Goal: Task Accomplishment & Management: Complete application form

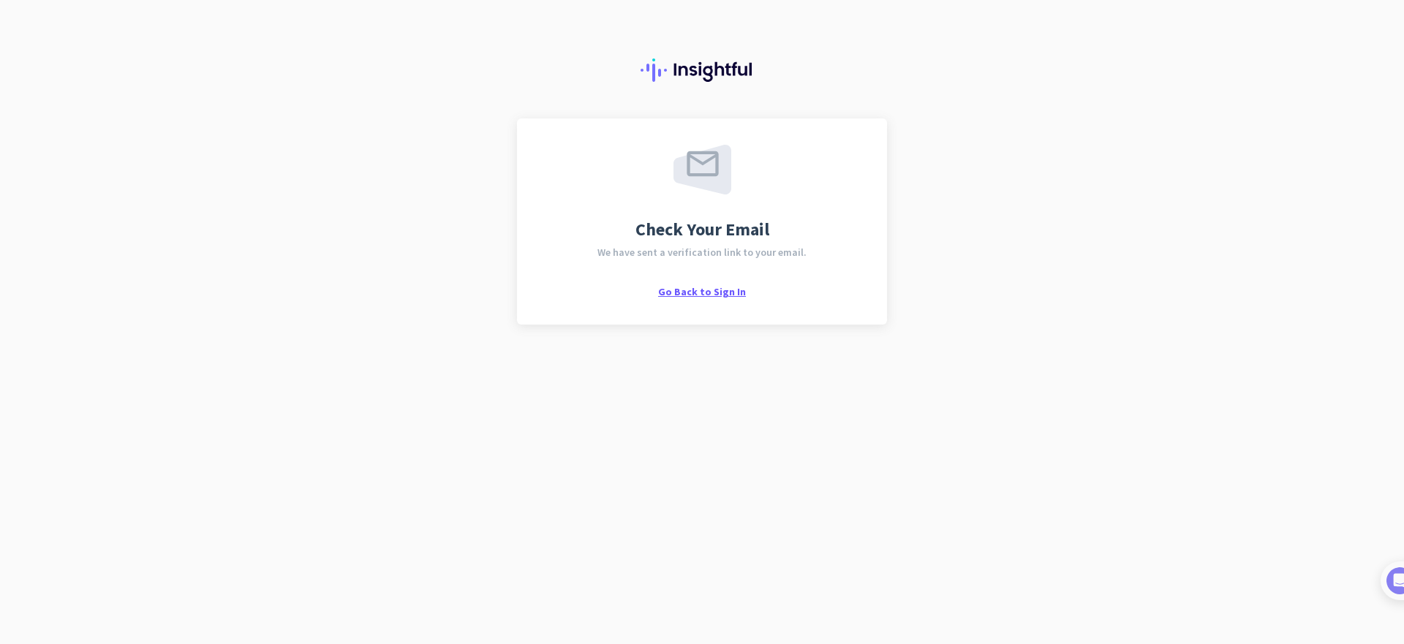
click at [707, 292] on span "Go Back to Sign In" at bounding box center [702, 291] width 88 height 13
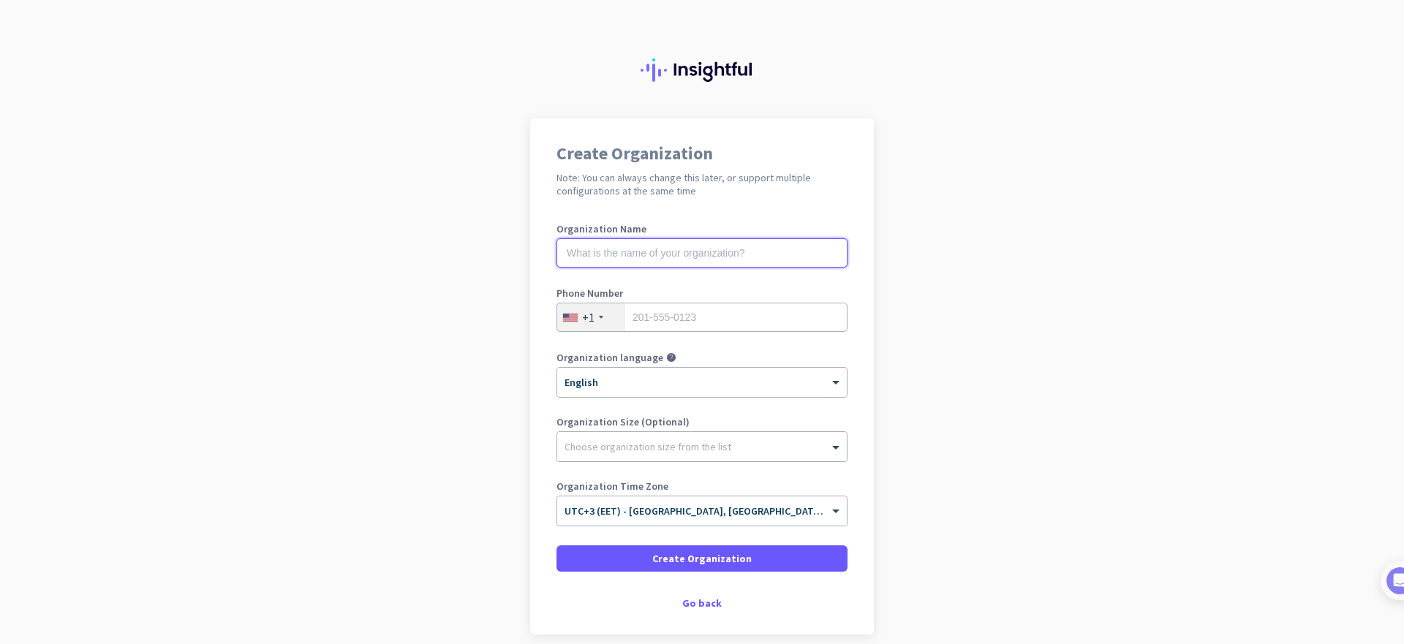
click at [749, 261] on input "text" at bounding box center [701, 252] width 291 height 29
type input "HFGS"
click at [564, 311] on div "+1" at bounding box center [591, 317] width 68 height 28
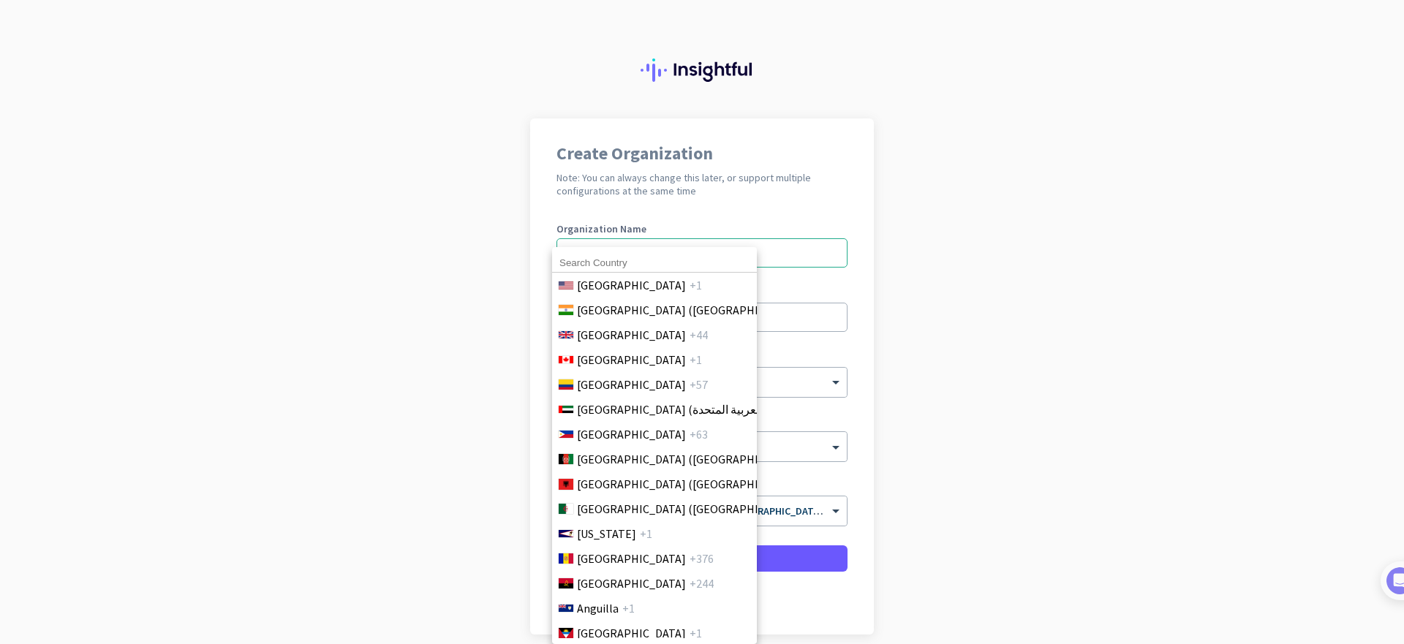
click at [650, 260] on input at bounding box center [654, 263] width 205 height 19
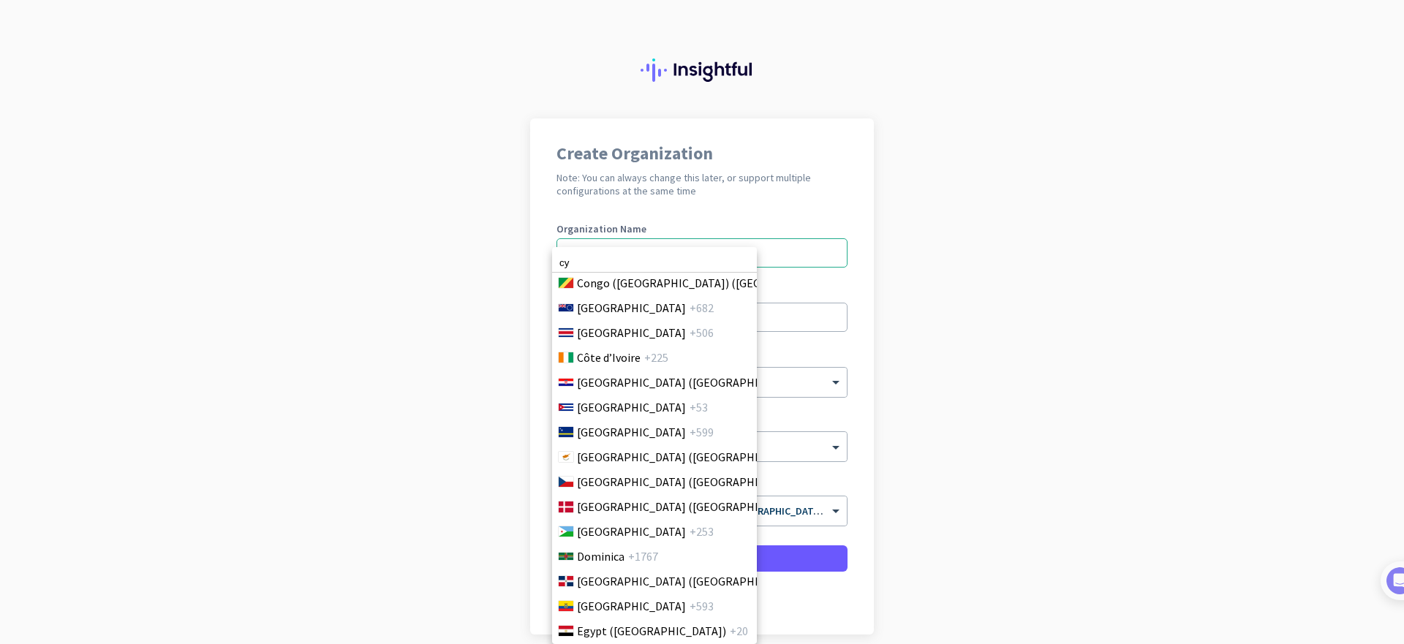
scroll to position [1402, 0]
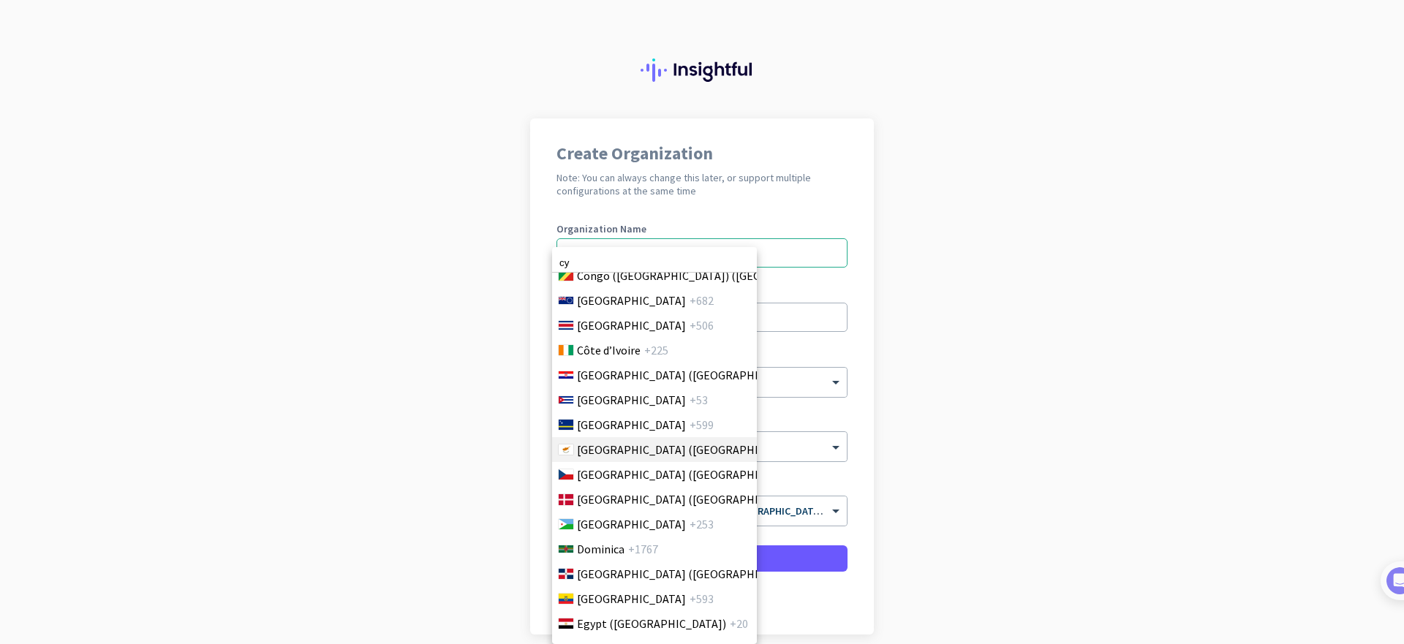
type input "cy"
click at [631, 450] on span "[GEOGRAPHIC_DATA] ([GEOGRAPHIC_DATA])" at bounding box center [691, 450] width 228 height 18
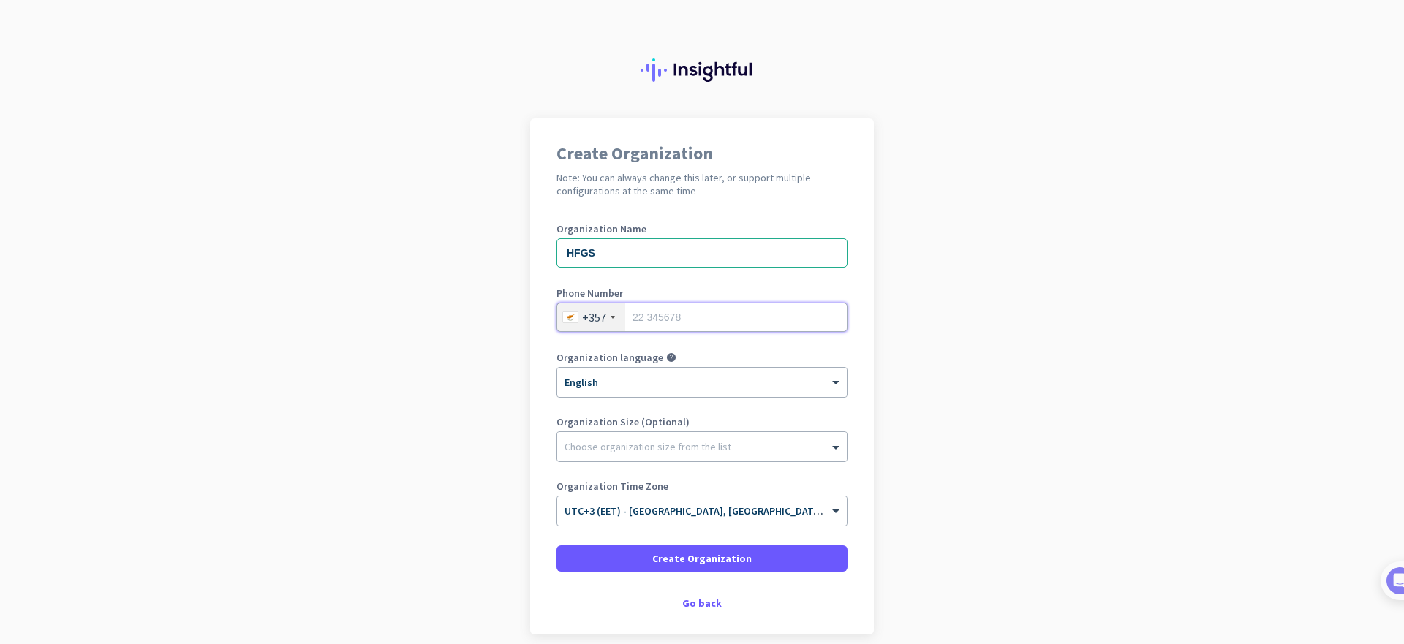
click at [725, 314] on input "tel" at bounding box center [701, 317] width 291 height 29
click at [718, 318] on input "tel" at bounding box center [701, 317] width 291 height 29
type input "96499262"
click at [714, 444] on div at bounding box center [702, 443] width 290 height 15
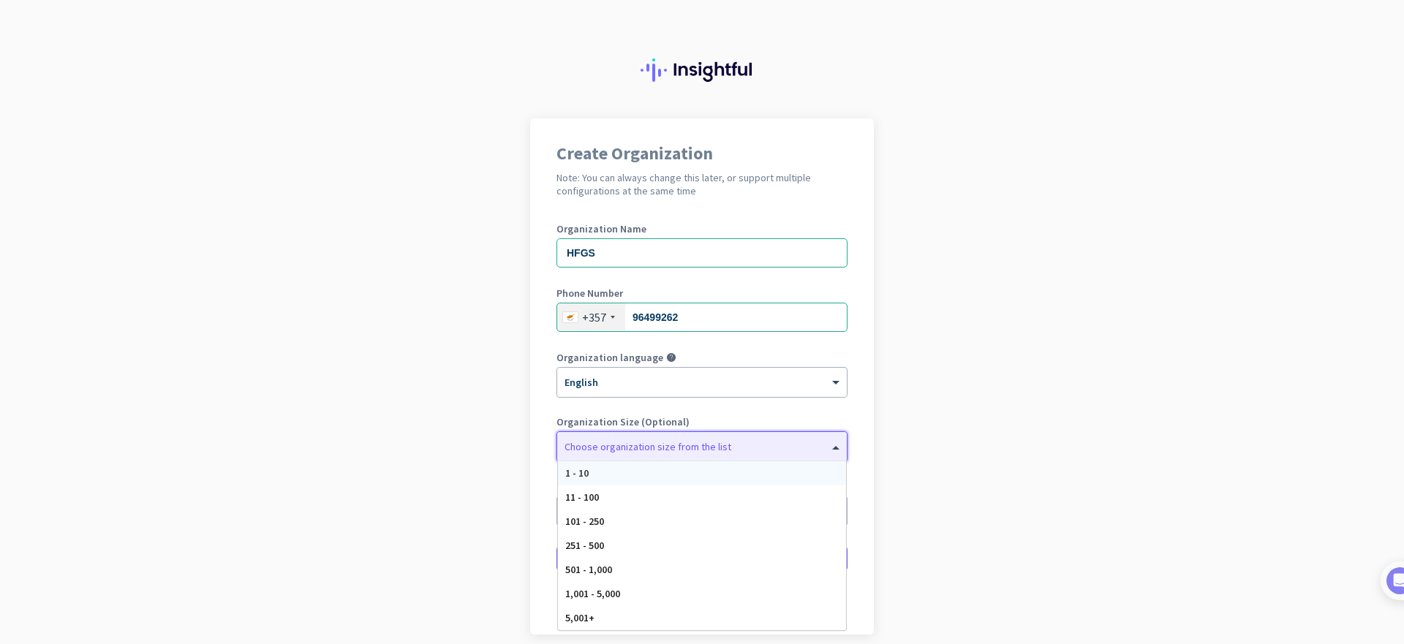
click at [929, 484] on app-onboarding-organization "Create Organization Note: You can always change this later, or support multiple…" at bounding box center [702, 412] width 1404 height 589
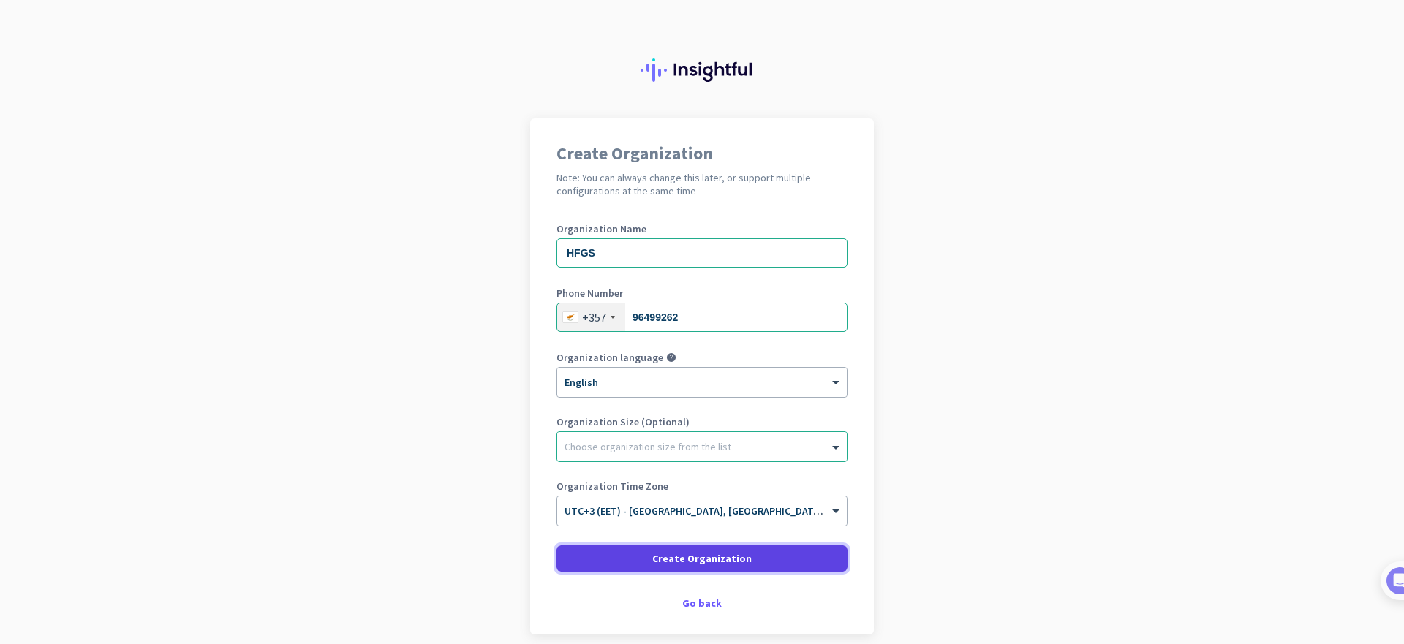
click at [796, 563] on span at bounding box center [701, 558] width 291 height 35
click at [662, 264] on input "HFGS" at bounding box center [701, 252] width 291 height 29
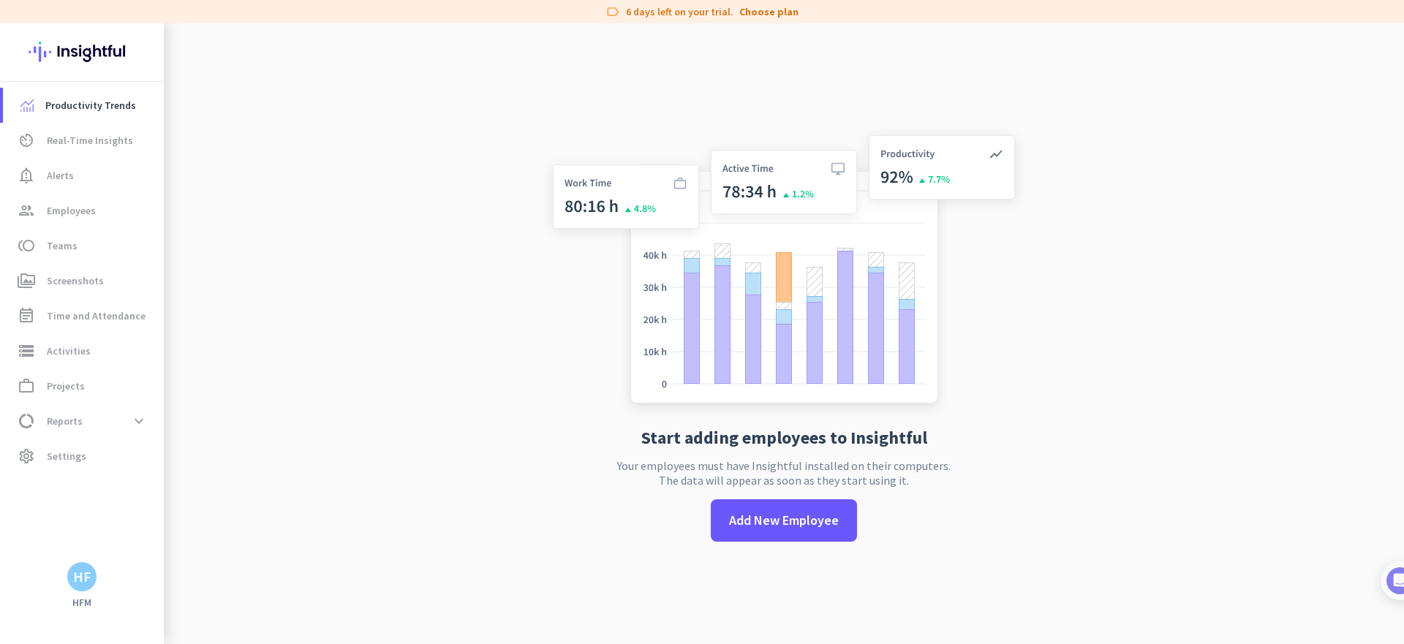
click at [78, 590] on div "HF" at bounding box center [81, 576] width 29 height 29
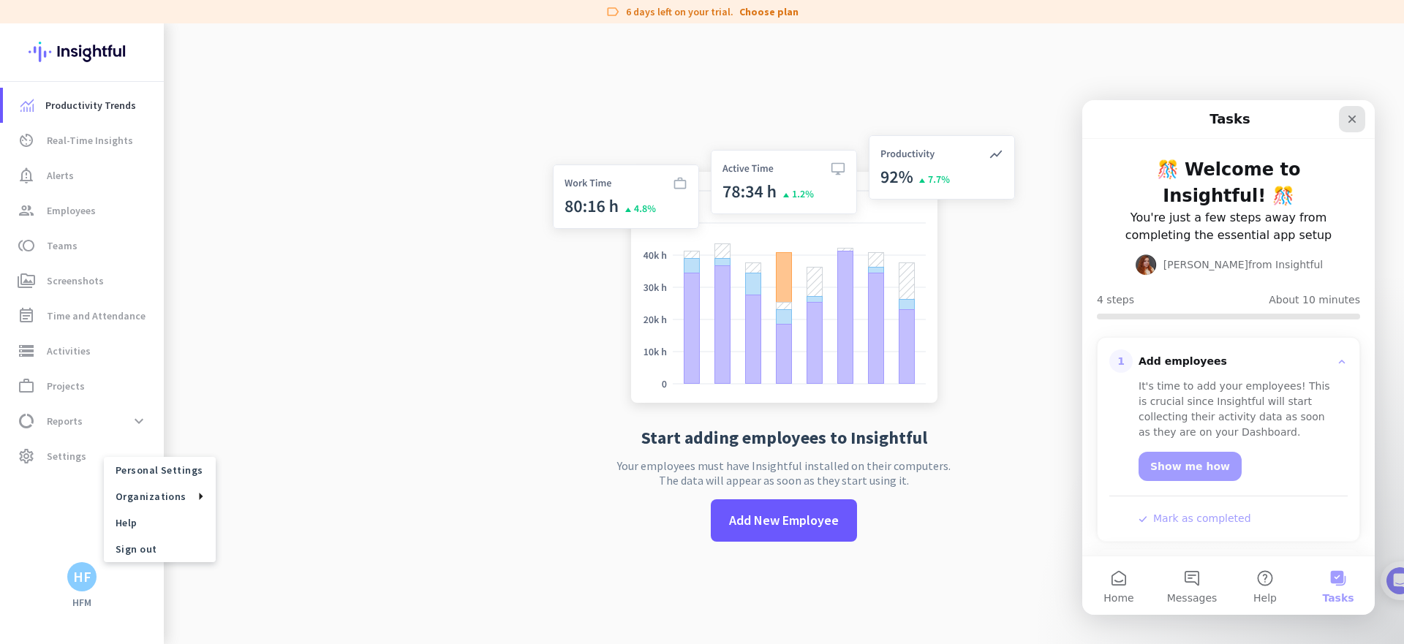
click at [1359, 118] on div "Close" at bounding box center [1352, 119] width 26 height 26
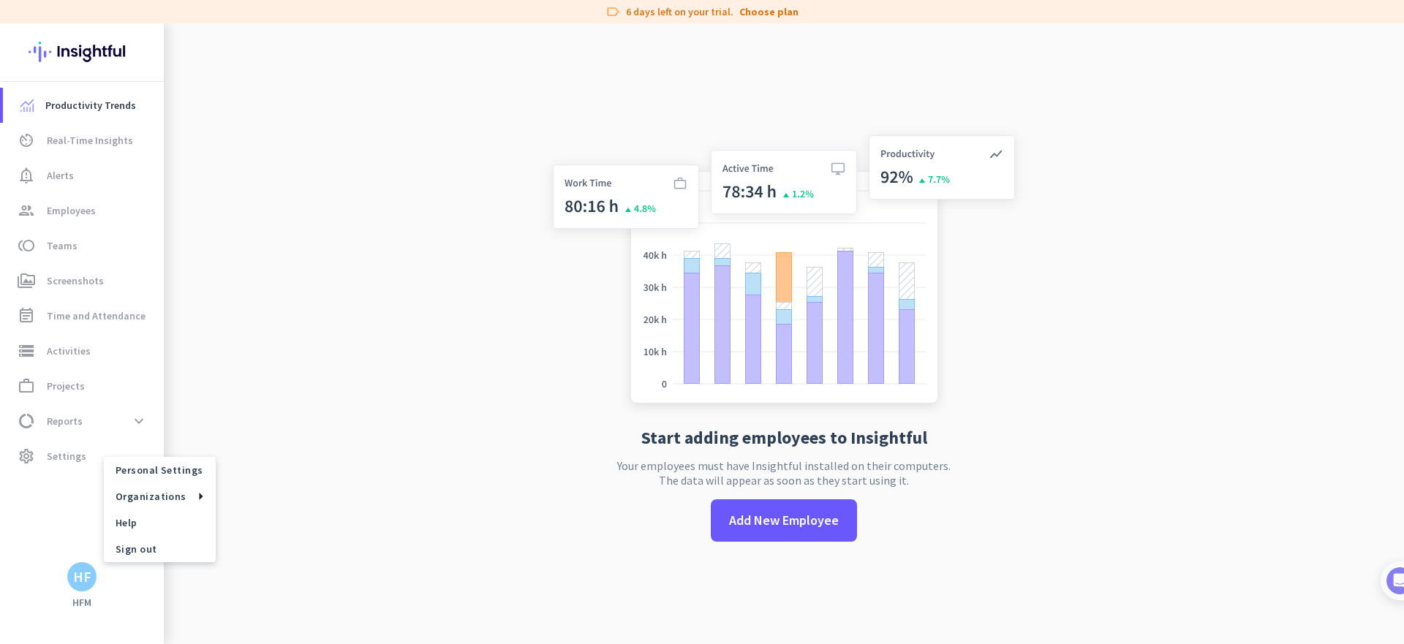
click at [319, 384] on div at bounding box center [702, 322] width 1404 height 644
